Goal: Task Accomplishment & Management: Use online tool/utility

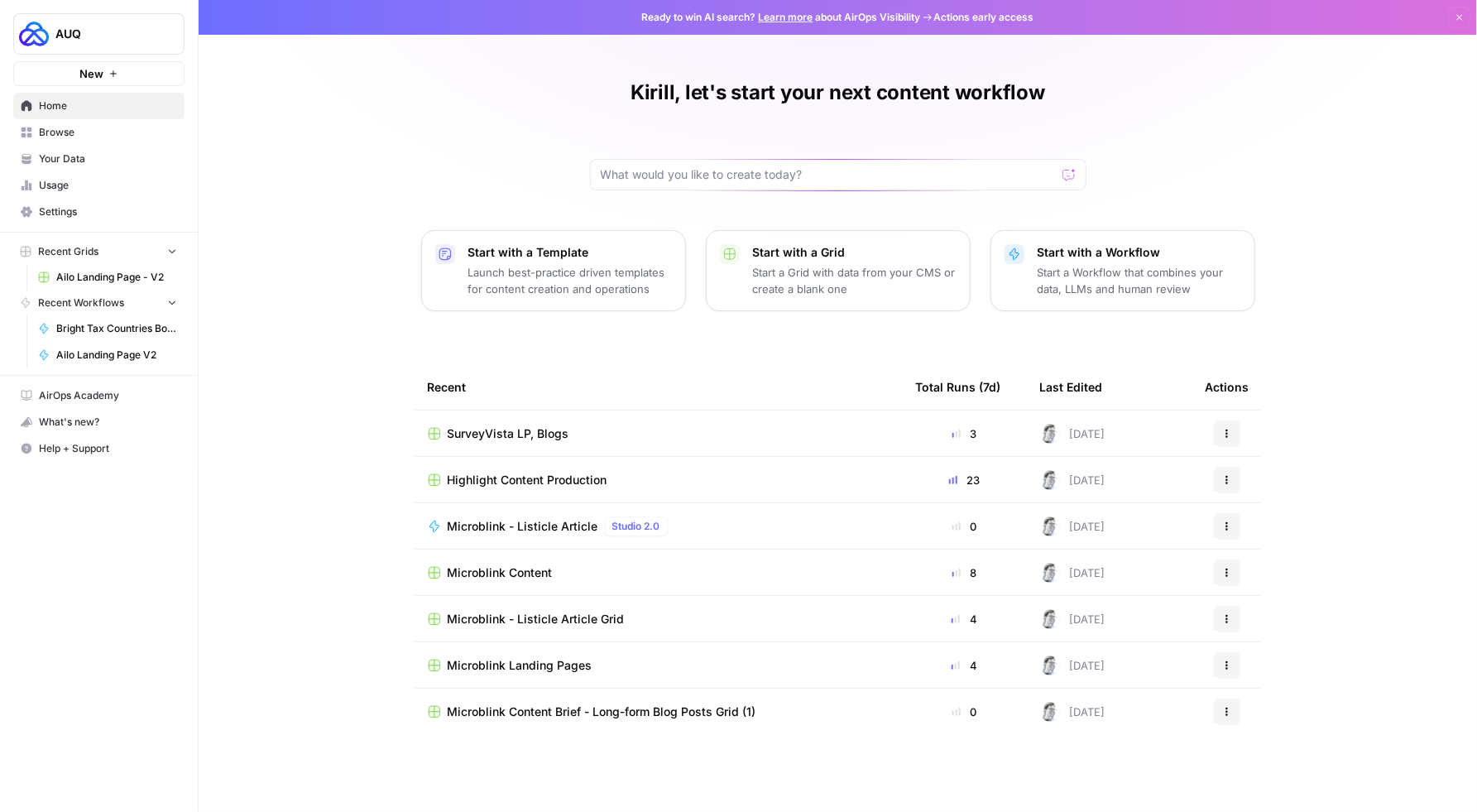
click at [58, 132] on span "Browse" at bounding box center [108, 132] width 138 height 15
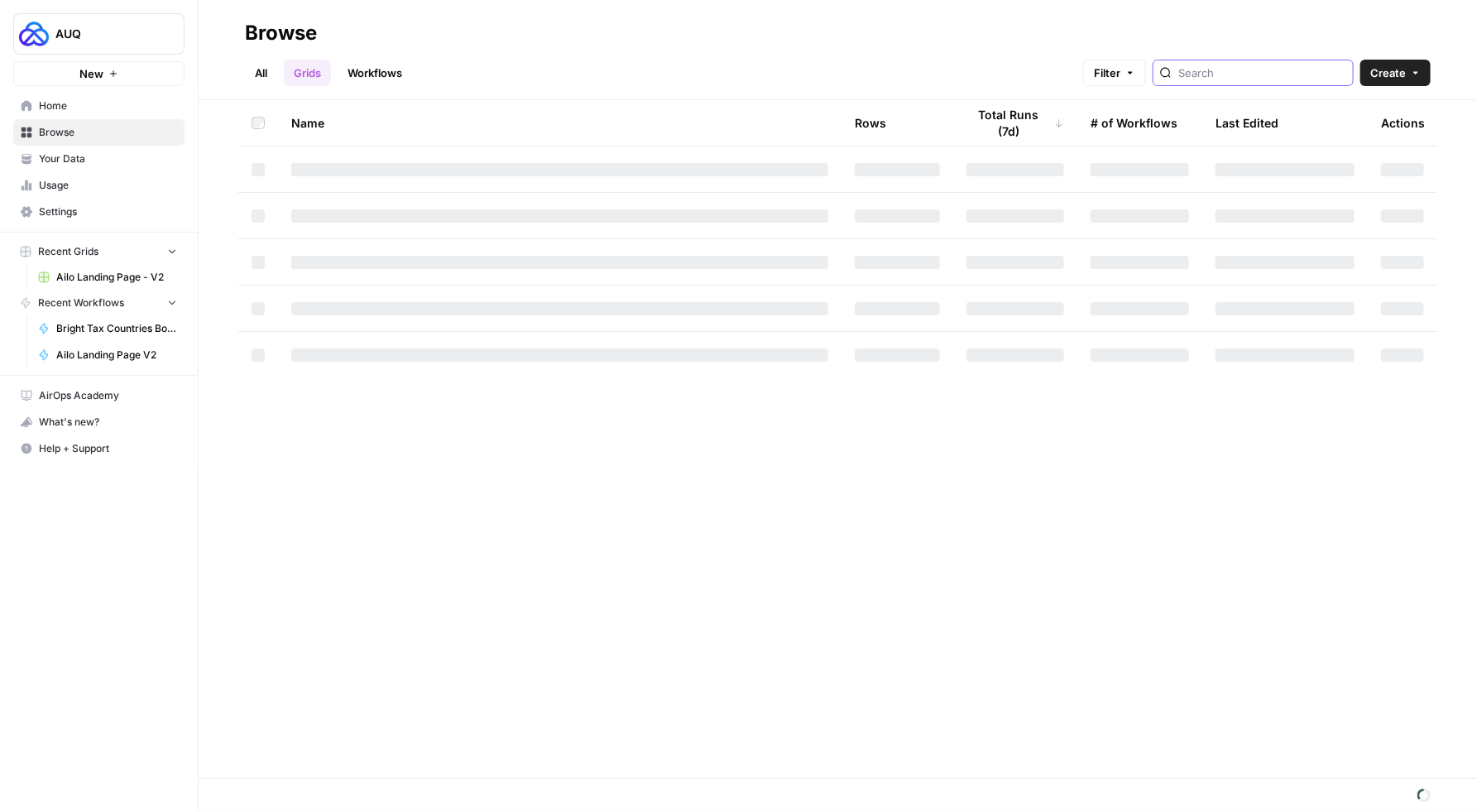
click at [1251, 65] on input "search" at bounding box center [1262, 72] width 168 height 17
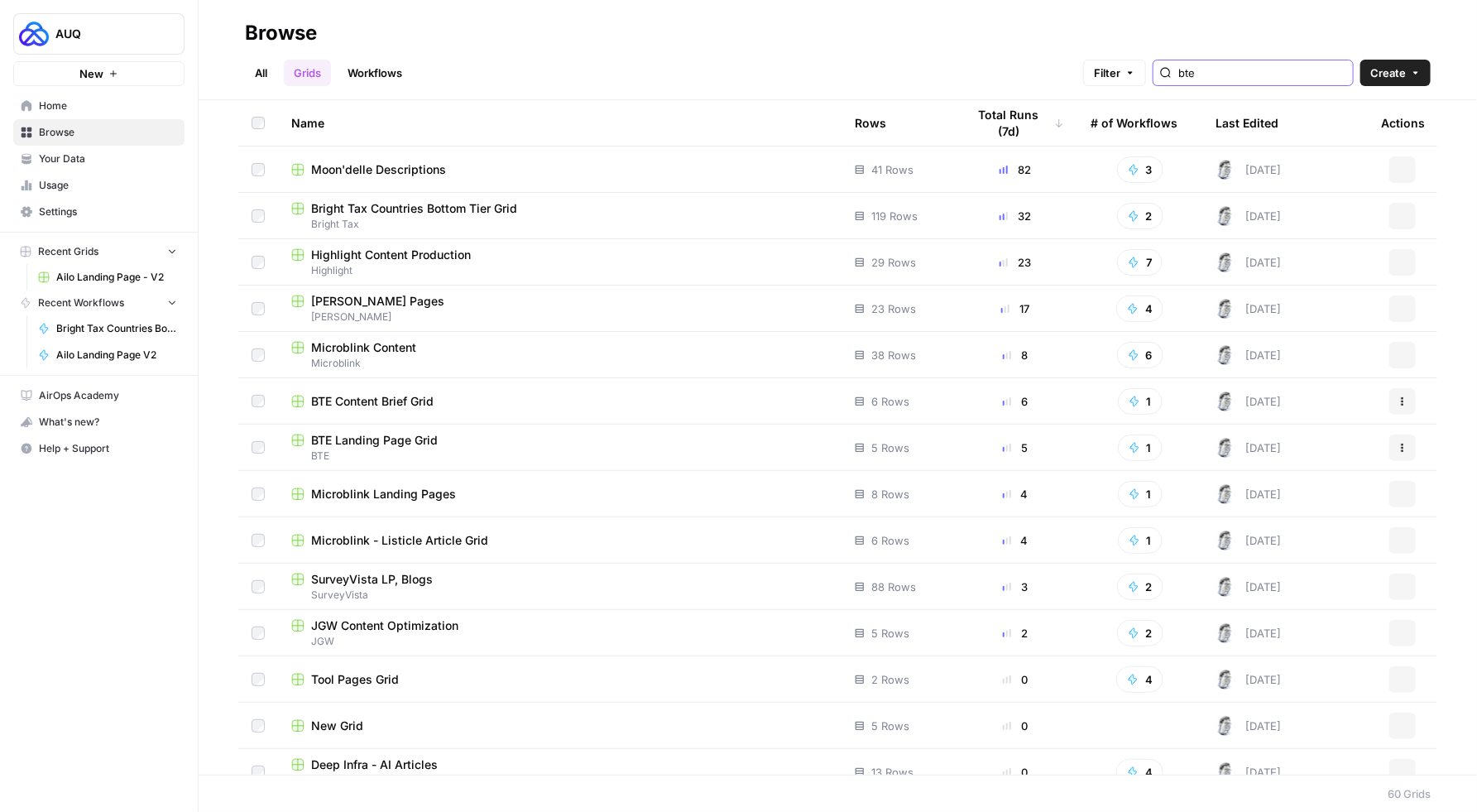
type input "bte"
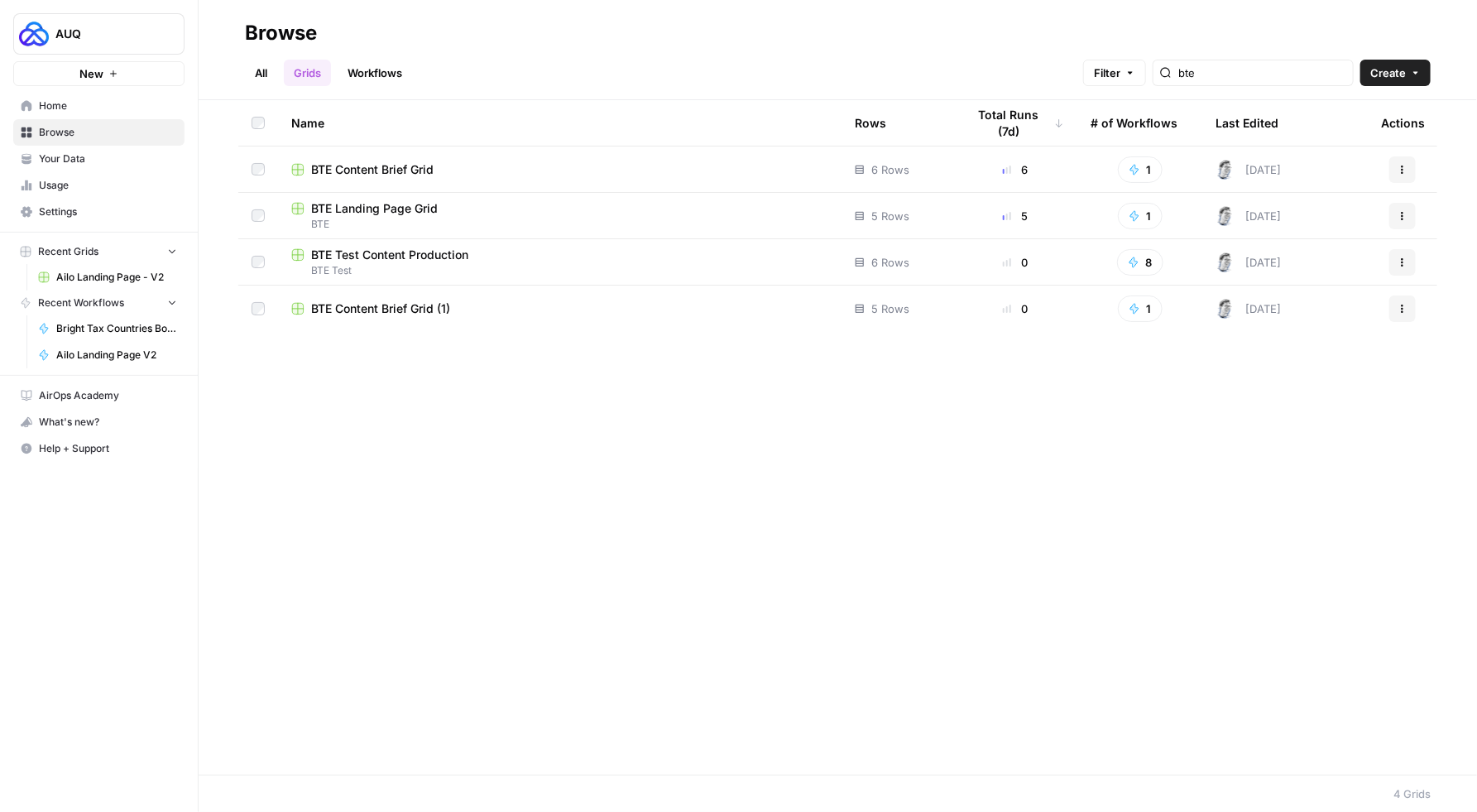
click at [360, 210] on span "BTE Landing Page Grid" at bounding box center [374, 208] width 126 height 17
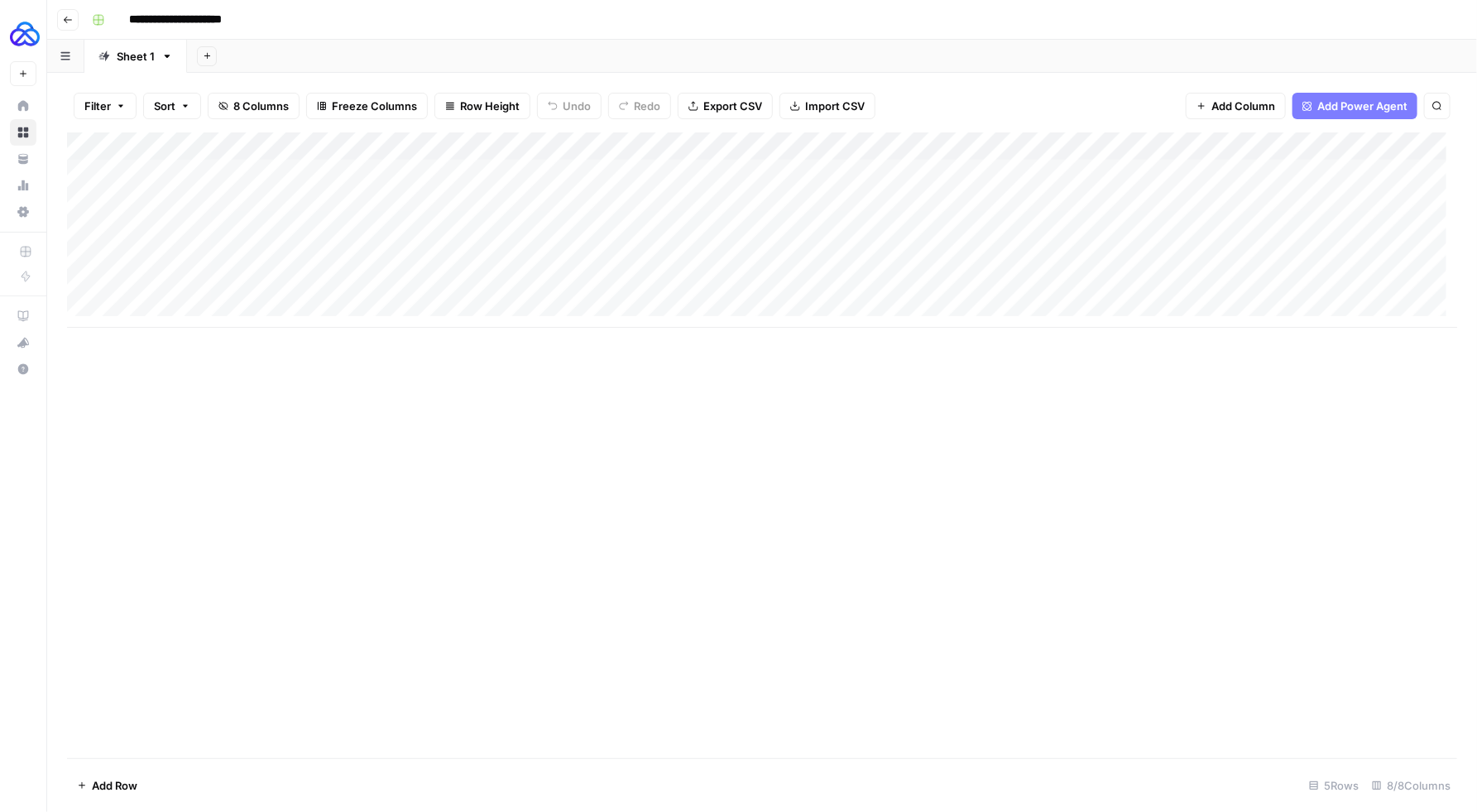
click at [903, 175] on div "Add Column" at bounding box center [762, 230] width 1390 height 195
click at [1225, 174] on div "Add Column" at bounding box center [762, 230] width 1390 height 195
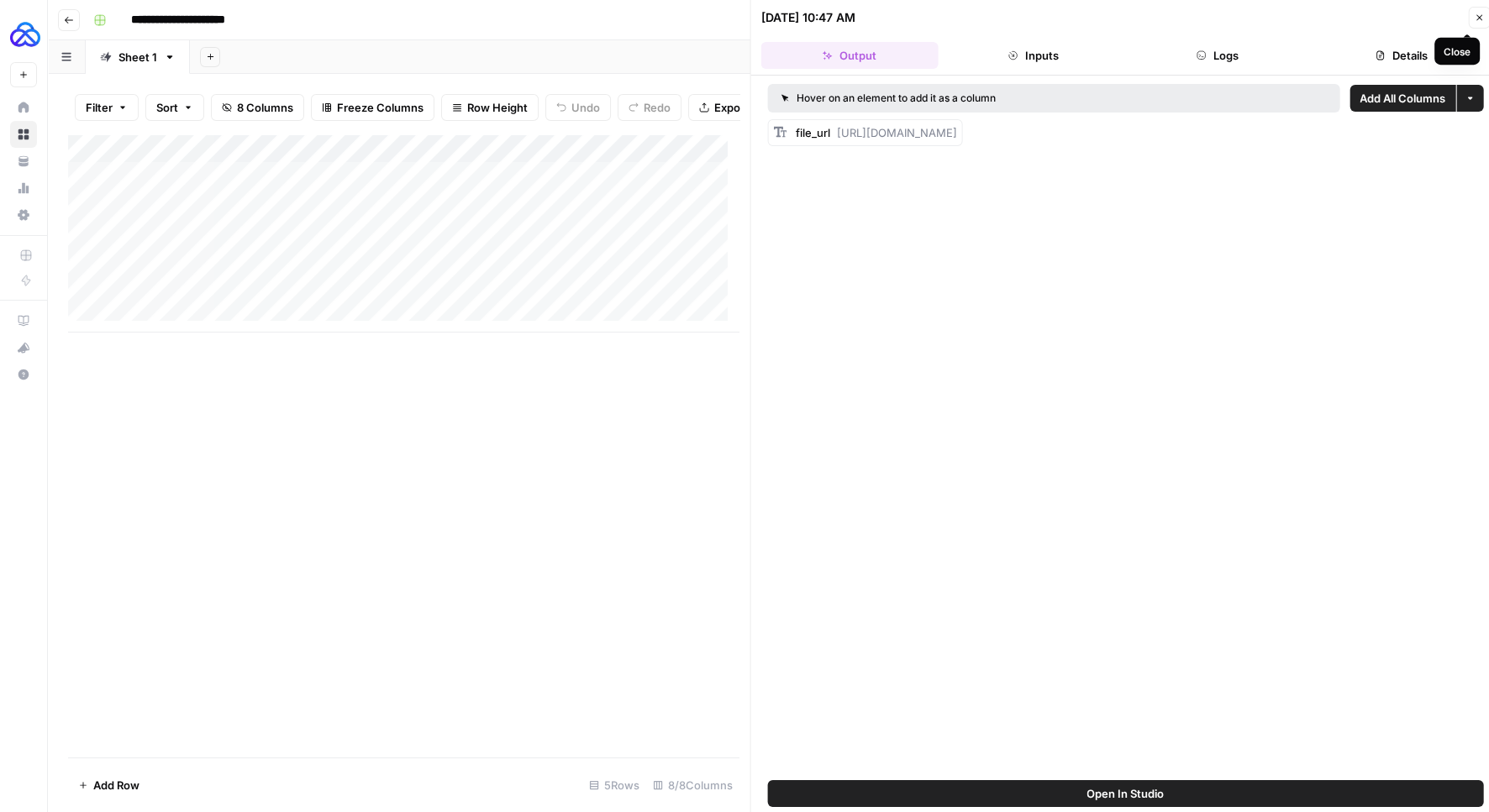
click at [1474, 19] on icon "button" at bounding box center [1478, 17] width 10 height 10
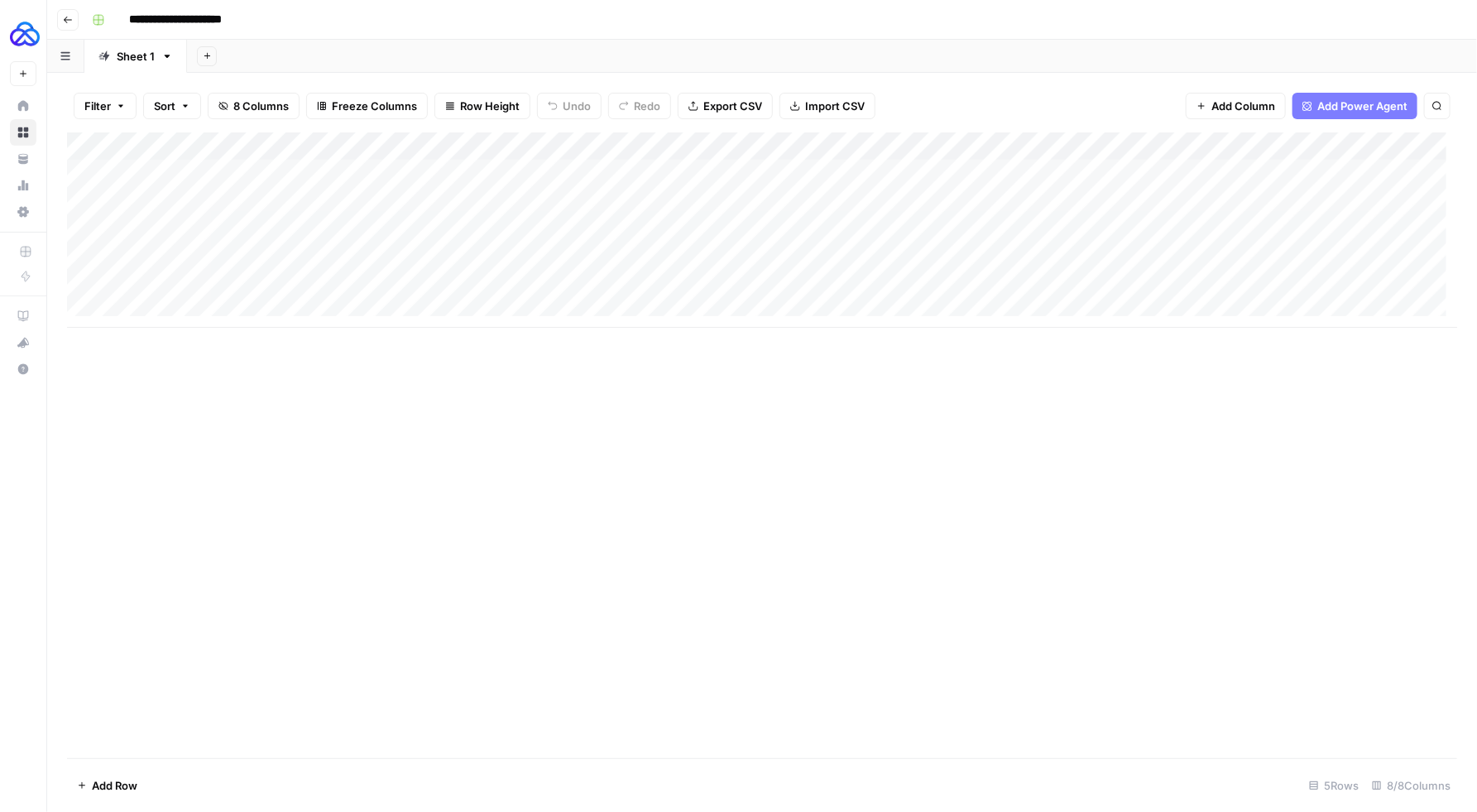
click at [1179, 141] on div "Add Column" at bounding box center [762, 230] width 1390 height 195
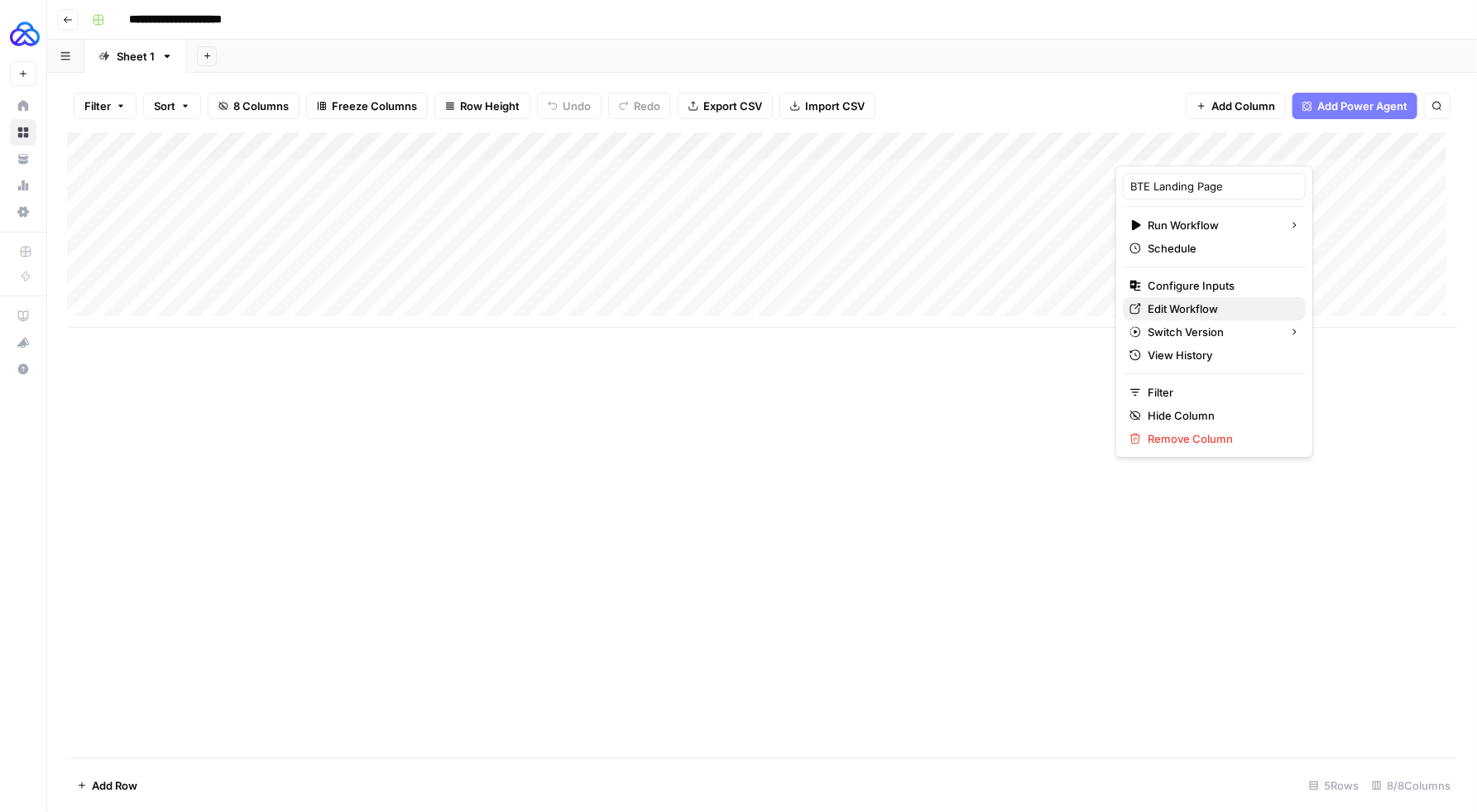
click at [1172, 305] on span "Edit Workflow" at bounding box center [1220, 308] width 144 height 17
